Goal: Information Seeking & Learning: Learn about a topic

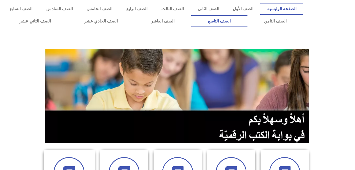
click at [191, 15] on link "الصف التاسع" at bounding box center [219, 21] width 56 height 12
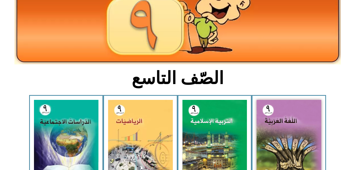
scroll to position [82, 0]
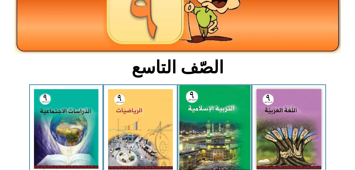
click at [208, 137] on img at bounding box center [214, 129] width 71 height 88
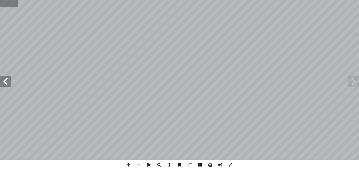
click at [4, 4] on input "text" at bounding box center [9, 3] width 18 height 7
type input "**"
click at [8, 81] on span at bounding box center [5, 81] width 11 height 11
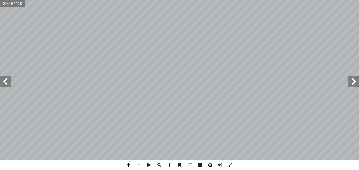
click at [129, 163] on span at bounding box center [129, 165] width 10 height 10
click at [128, 165] on span at bounding box center [129, 165] width 10 height 10
click at [138, 165] on span at bounding box center [139, 165] width 10 height 10
click at [5, 81] on span at bounding box center [5, 81] width 11 height 11
click at [128, 166] on span at bounding box center [129, 165] width 10 height 10
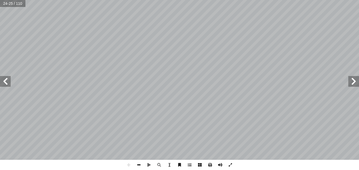
click at [139, 165] on span at bounding box center [139, 165] width 10 height 10
